Goal: Transaction & Acquisition: Purchase product/service

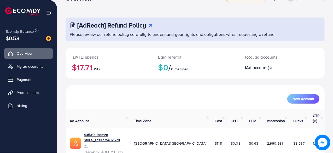
scroll to position [27, 0]
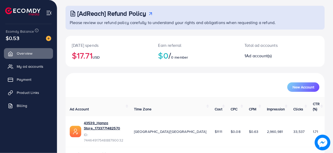
click at [88, 58] on h2 "$17.71 USD" at bounding box center [109, 55] width 74 height 10
click at [33, 67] on span "My ad accounts" at bounding box center [31, 66] width 27 height 5
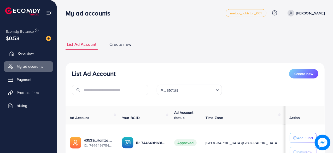
click at [27, 52] on span "Overview" at bounding box center [26, 53] width 16 height 5
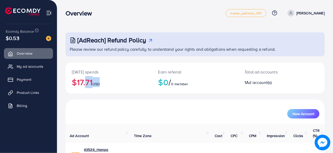
drag, startPoint x: 87, startPoint y: 81, endPoint x: 114, endPoint y: 81, distance: 26.4
click at [114, 81] on h2 "$17.71 USD" at bounding box center [109, 82] width 74 height 10
click at [179, 80] on h2 "$0 / 0 member" at bounding box center [195, 82] width 74 height 10
click at [81, 77] on h2 "$17.71 USD" at bounding box center [109, 82] width 74 height 10
click at [27, 66] on span "My ad accounts" at bounding box center [31, 66] width 27 height 5
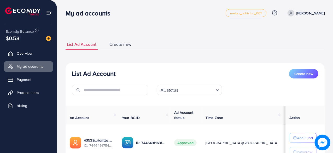
click at [122, 47] on link "Create new" at bounding box center [120, 44] width 25 height 11
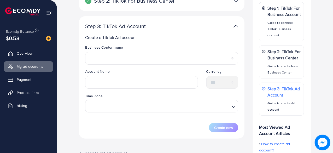
scroll to position [78, 0]
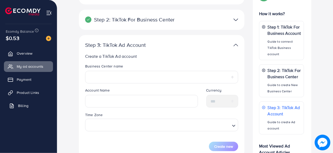
click at [17, 107] on link "Billing" at bounding box center [28, 105] width 49 height 10
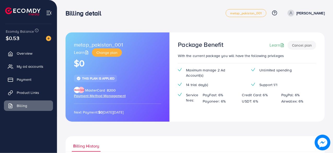
click at [114, 96] on span "Payment Method Management" at bounding box center [100, 95] width 52 height 5
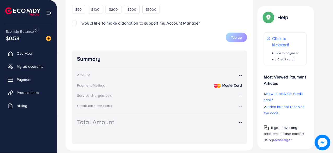
scroll to position [248, 0]
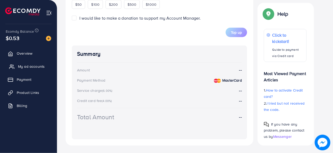
click at [34, 69] on span "My ad accounts" at bounding box center [31, 66] width 27 height 5
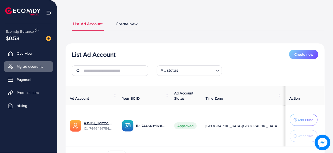
scroll to position [52, 0]
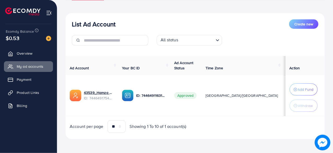
click at [34, 73] on ul "Overview My ad accounts Payment Product Links Billing" at bounding box center [28, 81] width 57 height 70
click at [31, 78] on span "Payment" at bounding box center [25, 79] width 15 height 5
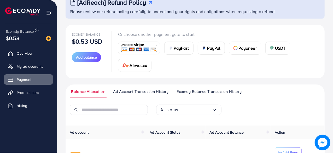
scroll to position [52, 0]
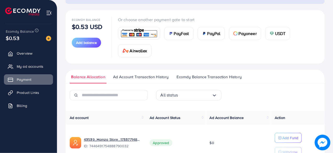
click at [242, 30] on div "Payoneer" at bounding box center [245, 33] width 32 height 13
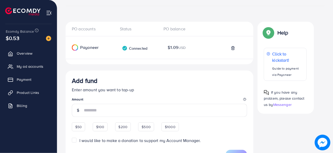
scroll to position [63, 0]
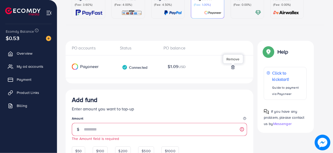
click at [235, 68] on icon at bounding box center [233, 67] width 4 height 4
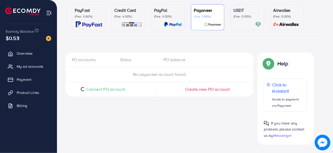
scroll to position [51, 0]
click at [115, 86] on span "Connect PO account" at bounding box center [103, 89] width 39 height 6
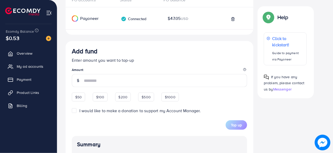
scroll to position [110, 0]
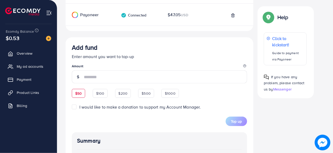
click at [80, 93] on div "$50" at bounding box center [78, 93] width 13 height 9
type input "**"
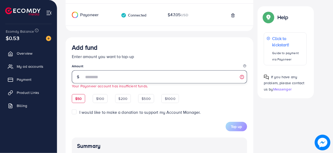
click at [97, 75] on input "**" at bounding box center [165, 76] width 163 height 13
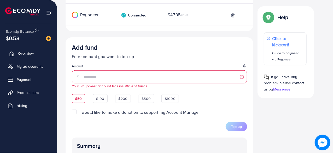
click at [30, 55] on span "Overview" at bounding box center [26, 53] width 16 height 5
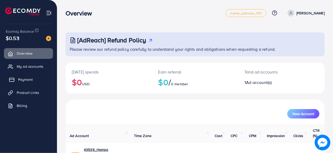
click at [29, 80] on span "Payment" at bounding box center [25, 79] width 15 height 5
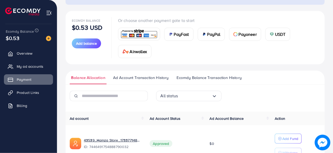
scroll to position [26, 0]
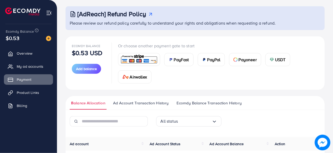
click at [241, 59] on span "Payoneer" at bounding box center [248, 59] width 18 height 6
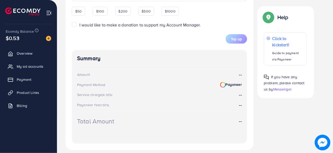
scroll to position [186, 0]
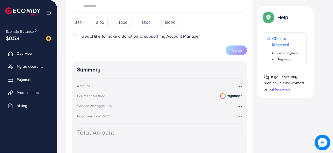
click at [79, 19] on span "Add fund Enter amount you want to top-up Amount $50 $100 $200 $500 $1000 I woul…" at bounding box center [159, 14] width 175 height 82
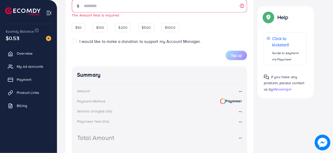
scroll to position [108, 0]
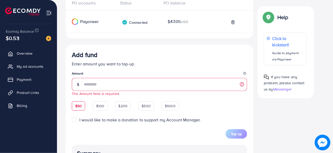
click at [78, 105] on span "$50" at bounding box center [78, 105] width 7 height 5
type input "**"
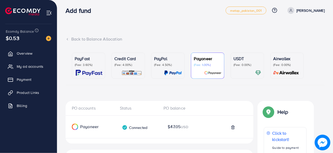
scroll to position [0, 0]
